Goal: Use online tool/utility: Utilize a website feature to perform a specific function

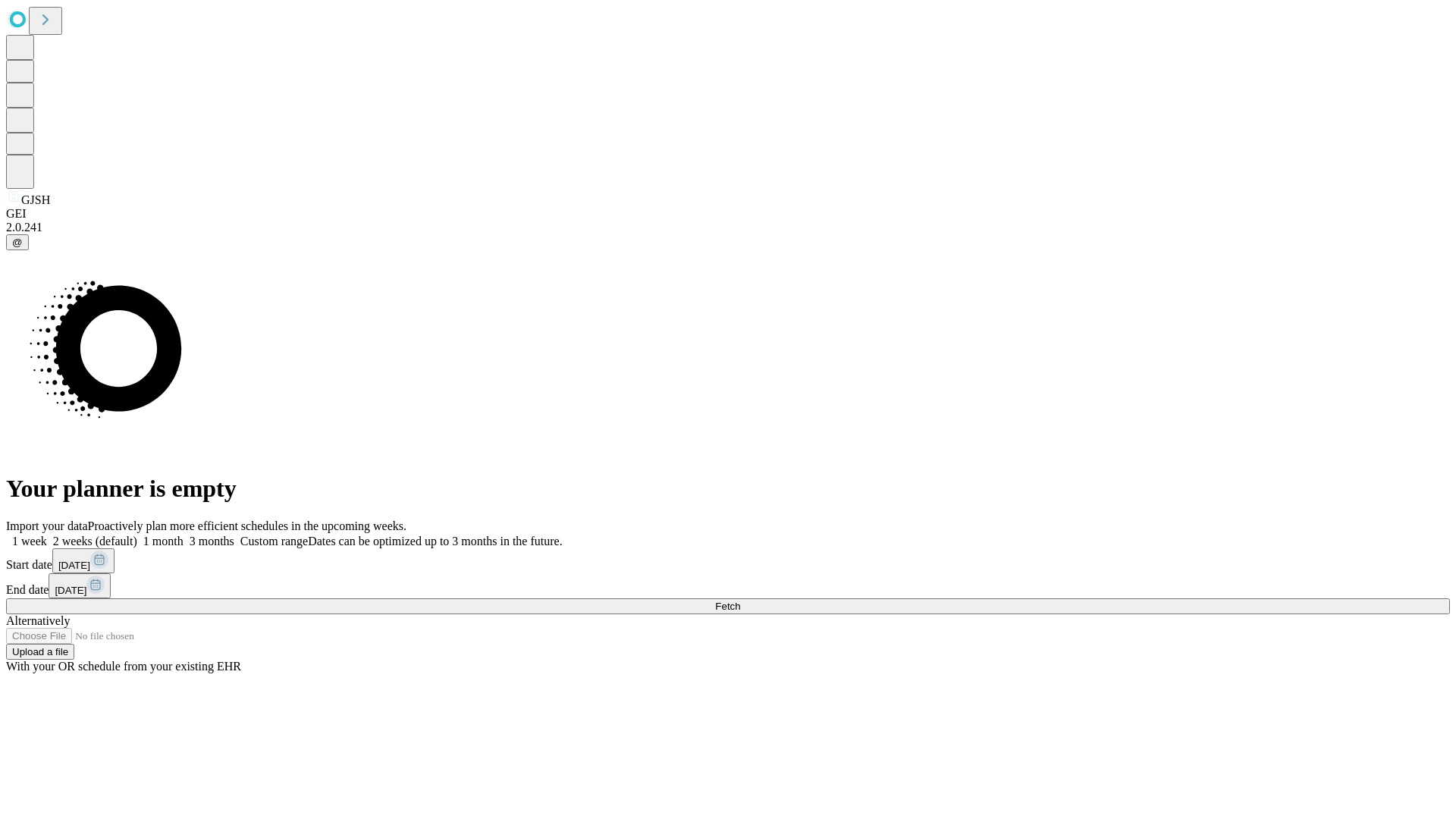
click at [740, 600] on span "Fetch" at bounding box center [728, 606] width 25 height 11
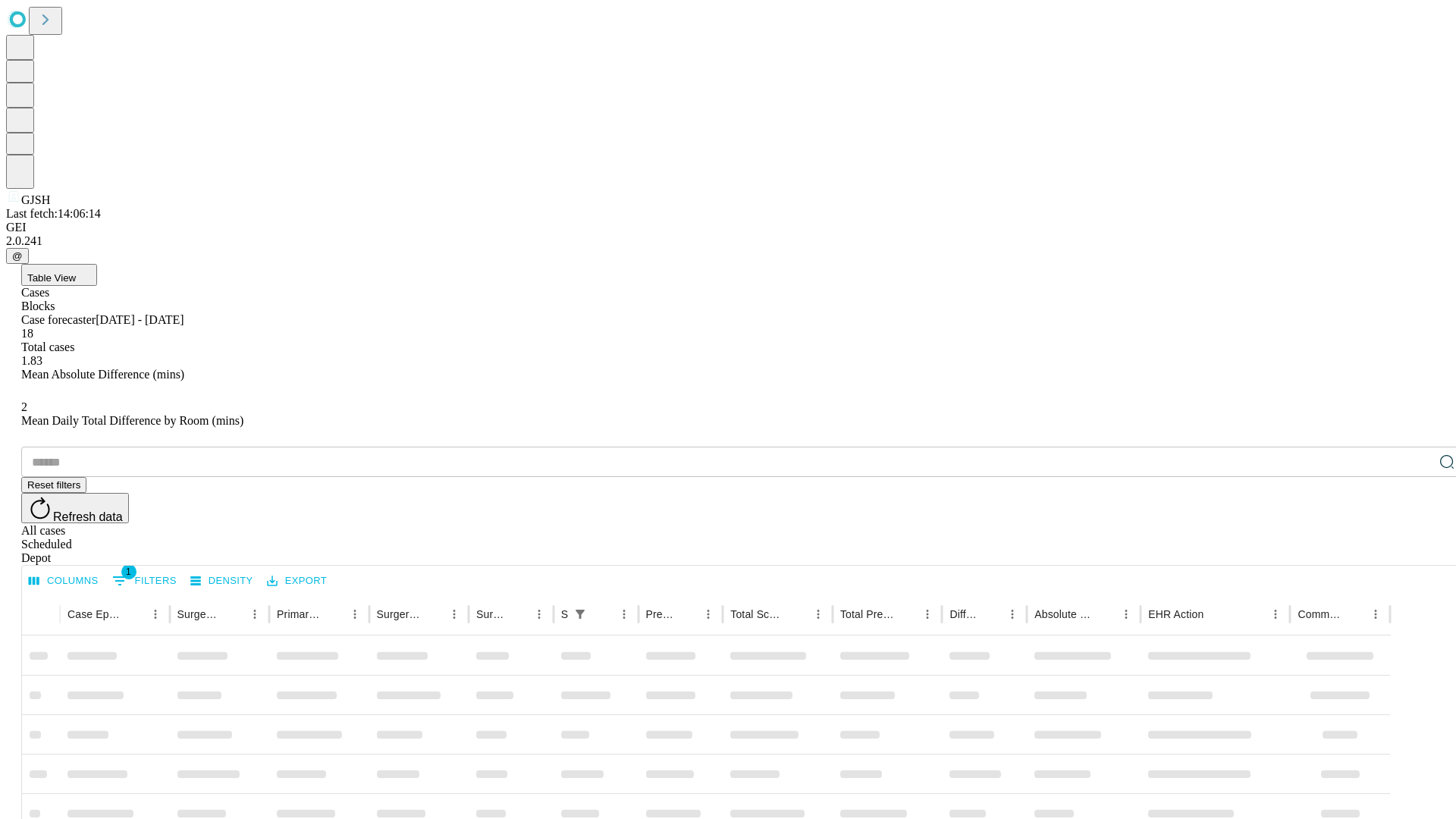
click at [76, 272] on span "Table View" at bounding box center [52, 278] width 49 height 11
